Goal: Task Accomplishment & Management: Manage account settings

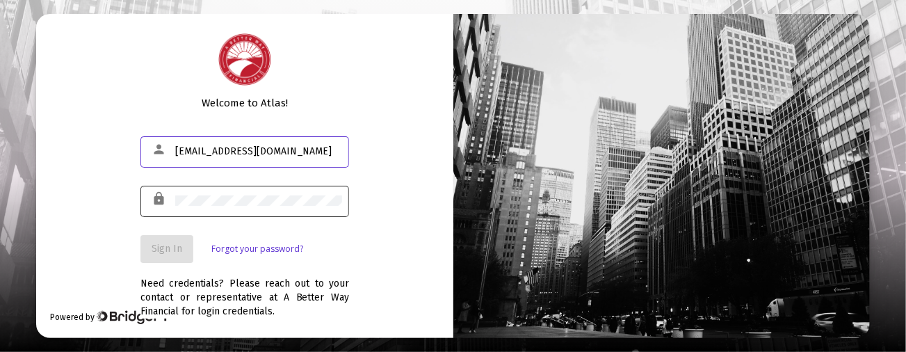
type input "[EMAIL_ADDRESS][DOMAIN_NAME]"
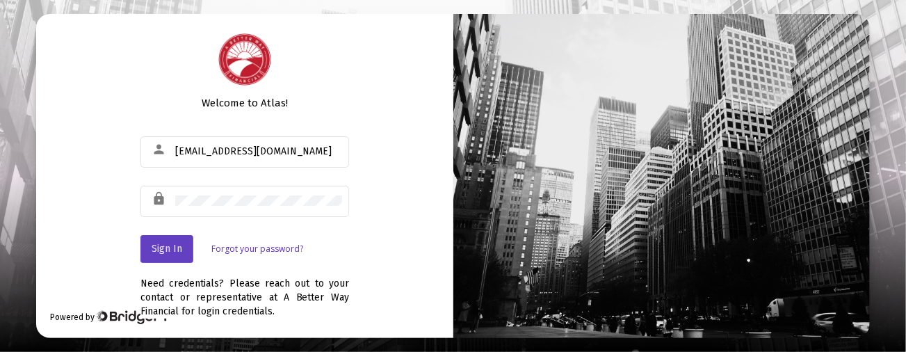
click at [176, 244] on span "Sign In" at bounding box center [167, 249] width 31 height 12
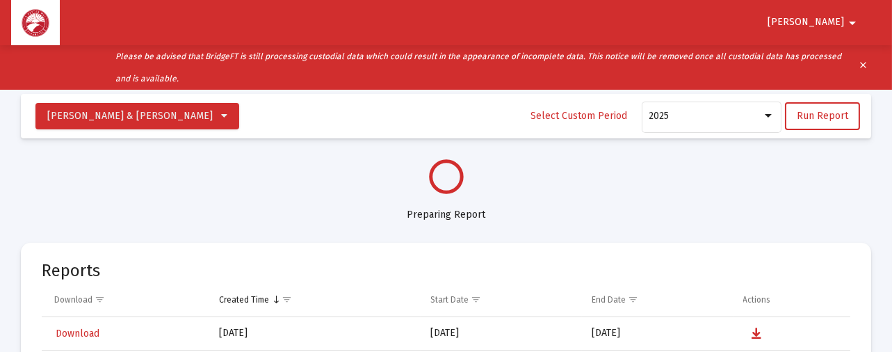
select select "View all"
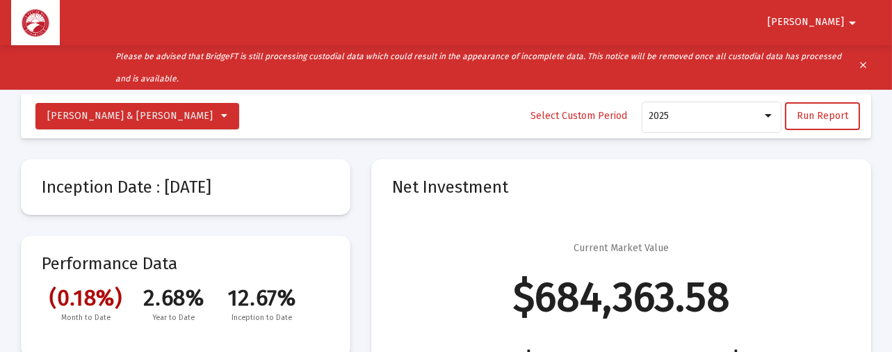
click at [858, 60] on mat-icon "clear" at bounding box center [863, 67] width 10 height 21
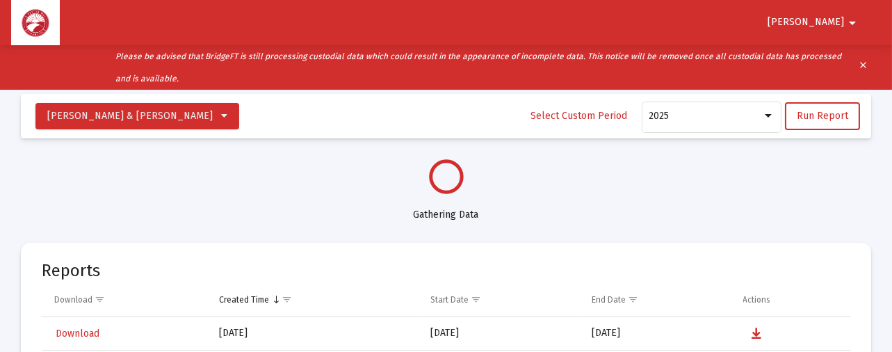
select select "View all"
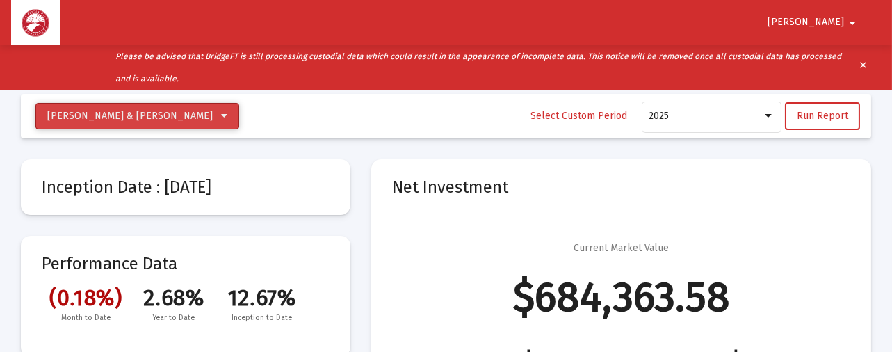
drag, startPoint x: 154, startPoint y: 107, endPoint x: 161, endPoint y: 109, distance: 7.9
click at [161, 109] on button "[PERSON_NAME] & [PERSON_NAME]" at bounding box center [137, 116] width 204 height 26
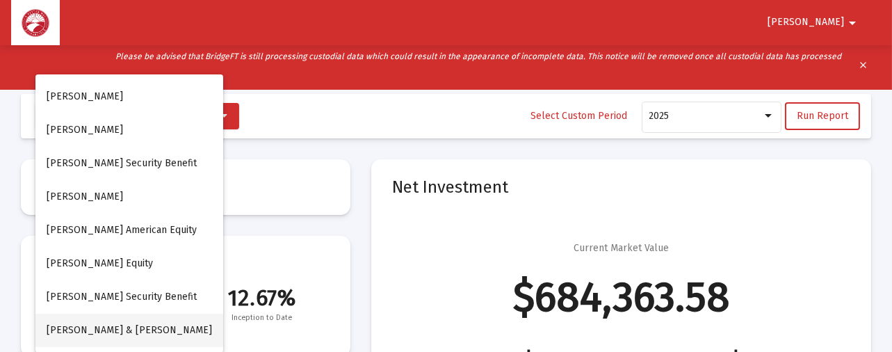
click at [120, 324] on span "[PERSON_NAME] & [PERSON_NAME]" at bounding box center [129, 330] width 165 height 12
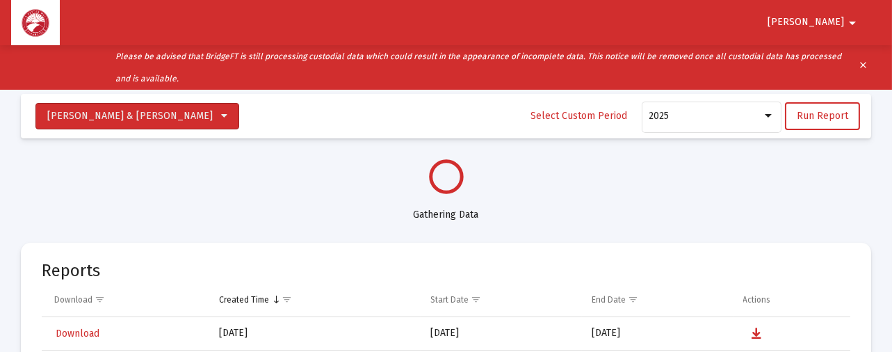
select select "View all"
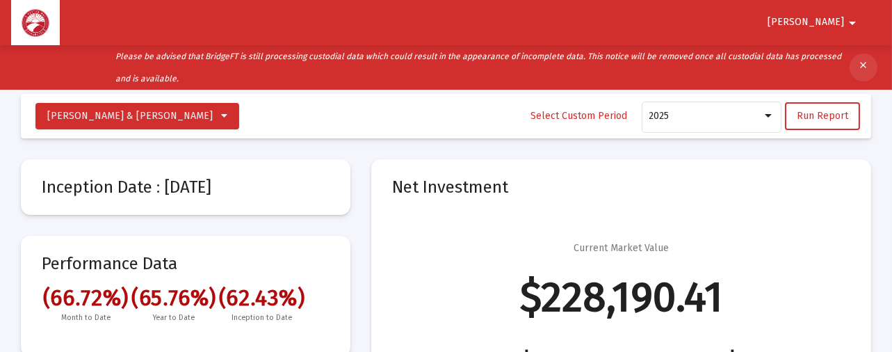
click at [861, 58] on mat-icon "clear" at bounding box center [863, 67] width 10 height 21
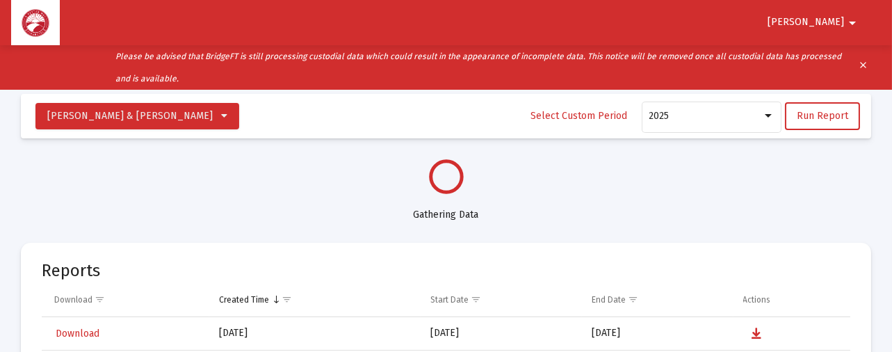
select select "View all"
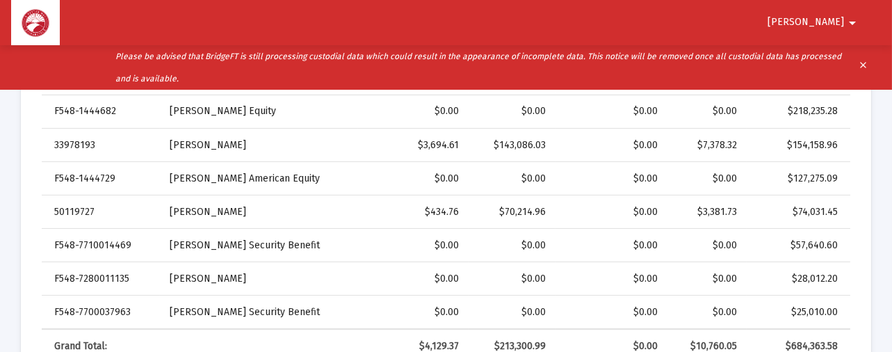
scroll to position [463, 0]
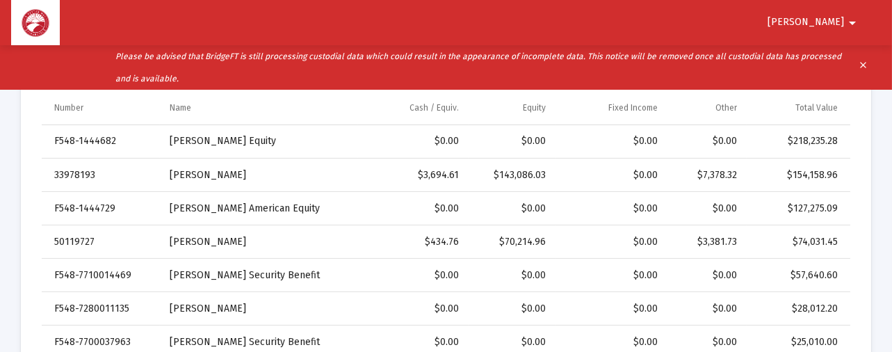
click at [863, 61] on mat-icon "clear" at bounding box center [863, 67] width 10 height 21
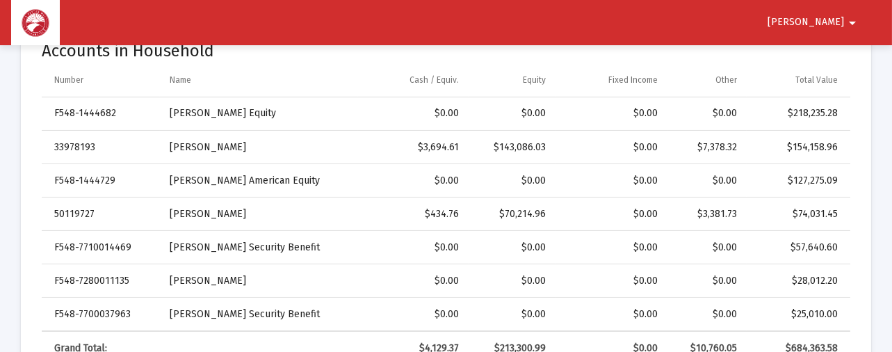
click at [848, 16] on mat-icon "arrow_drop_down" at bounding box center [852, 23] width 17 height 28
click at [853, 51] on button "Logout" at bounding box center [840, 58] width 78 height 33
